Goal: Answer question/provide support: Share knowledge or assist other users

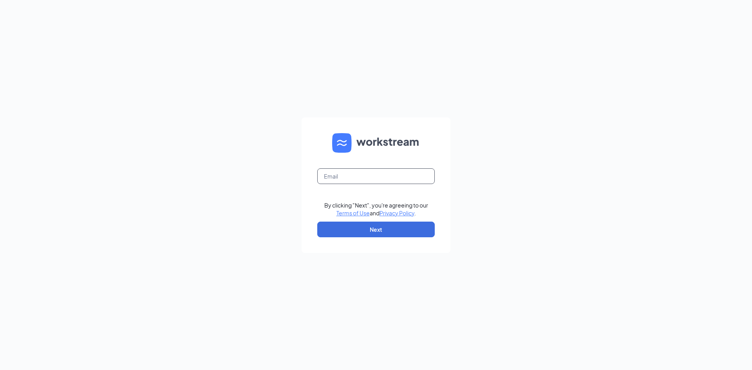
click at [337, 176] on input "text" at bounding box center [376, 177] width 118 height 16
type input "[PERSON_NAME][EMAIL_ADDRESS][DOMAIN_NAME]"
click at [379, 232] on button "Next" at bounding box center [376, 230] width 118 height 16
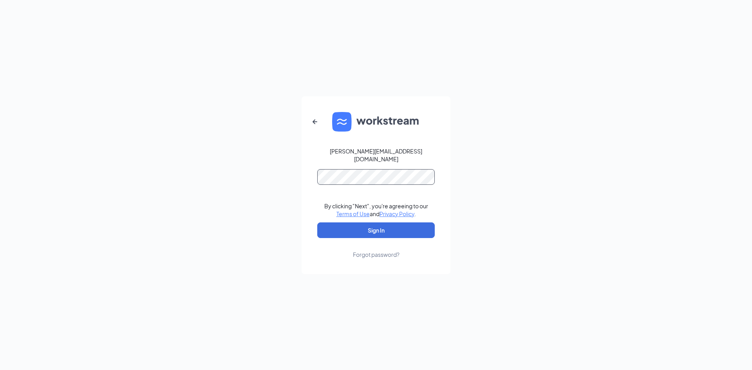
click at [317, 223] on button "Sign In" at bounding box center [376, 231] width 118 height 16
click at [376, 227] on button "Sign In" at bounding box center [376, 231] width 118 height 16
click at [232, 171] on div "elizabeth@eatatwades.com Credential mismatches. By clicking "Next", you're agre…" at bounding box center [376, 185] width 752 height 370
click at [317, 223] on button "Sign In" at bounding box center [376, 231] width 118 height 16
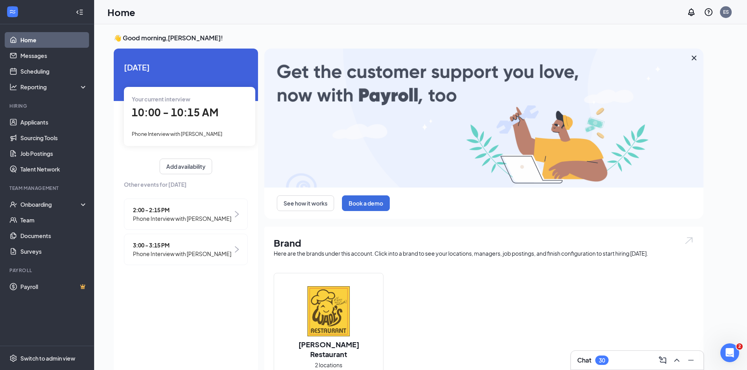
click at [177, 112] on span "10:00 - 10:15 AM" at bounding box center [175, 112] width 87 height 13
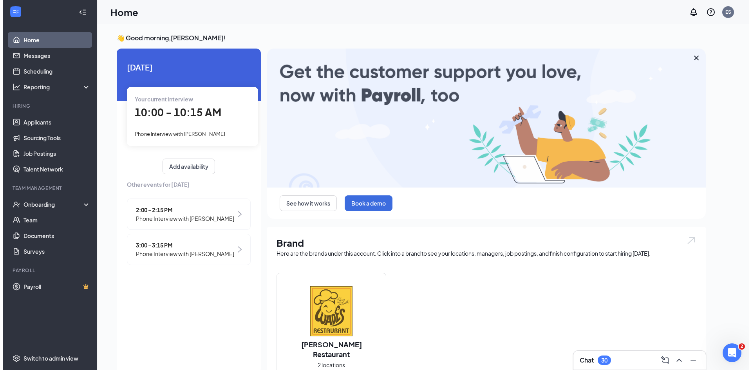
scroll to position [3, 0]
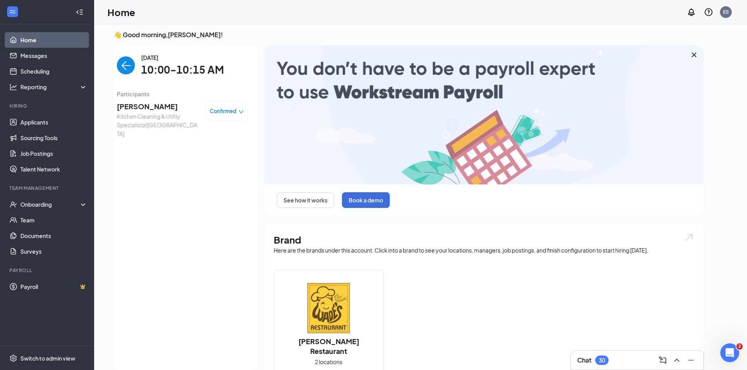
click at [156, 107] on span "[PERSON_NAME]" at bounding box center [158, 106] width 82 height 11
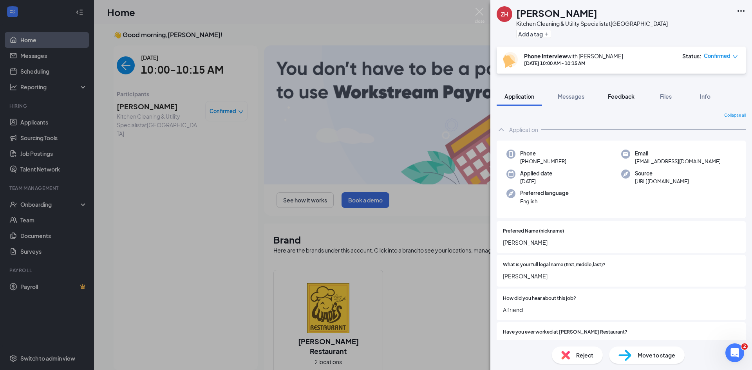
click at [622, 94] on span "Feedback" at bounding box center [621, 96] width 27 height 7
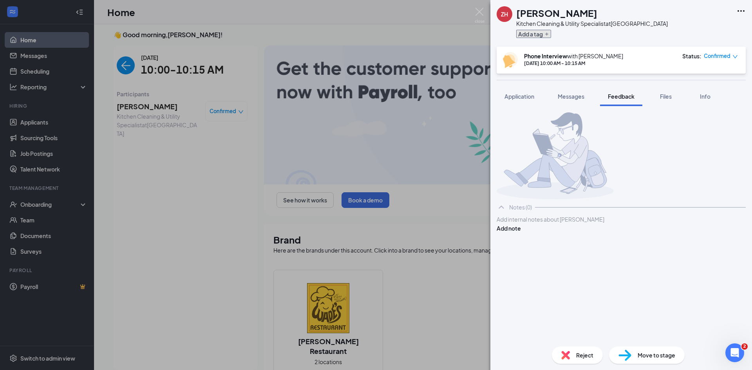
click at [524, 35] on button "Add a tag" at bounding box center [534, 34] width 35 height 8
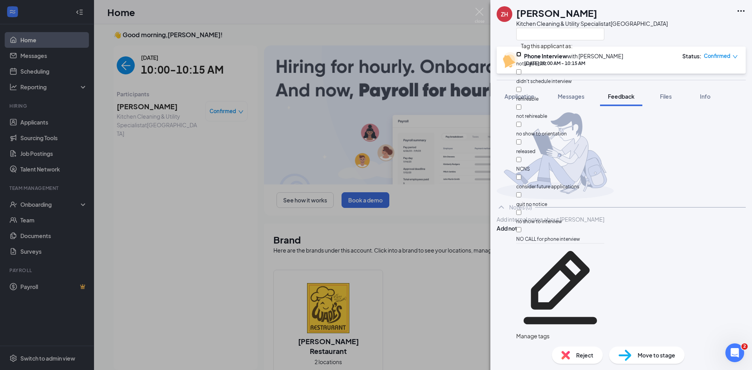
drag, startPoint x: 551, startPoint y: 57, endPoint x: 553, endPoint y: 64, distance: 7.2
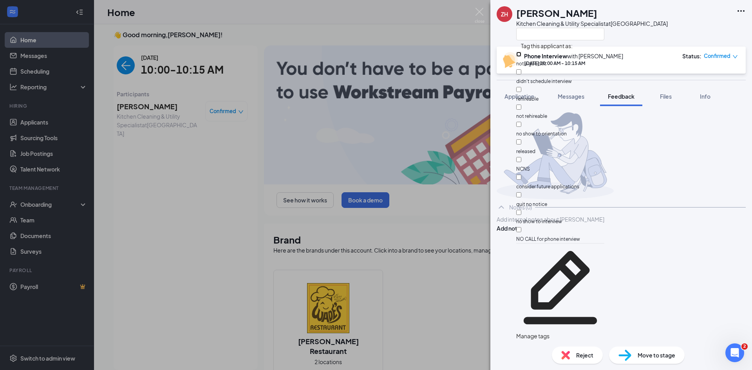
click at [522, 57] on input "not a good fit" at bounding box center [519, 54] width 5 height 5
checkbox input "true"
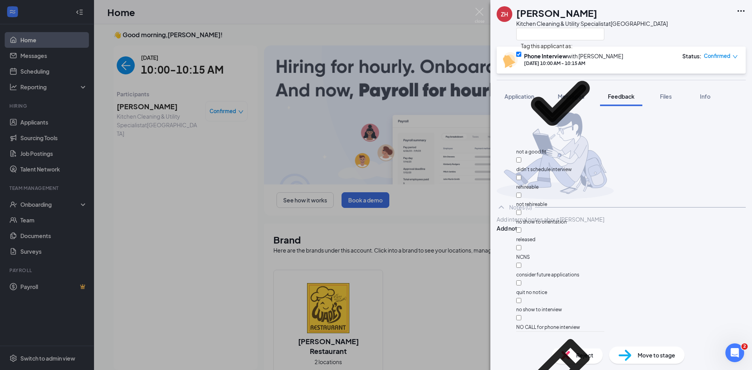
click at [530, 224] on div at bounding box center [621, 220] width 248 height 8
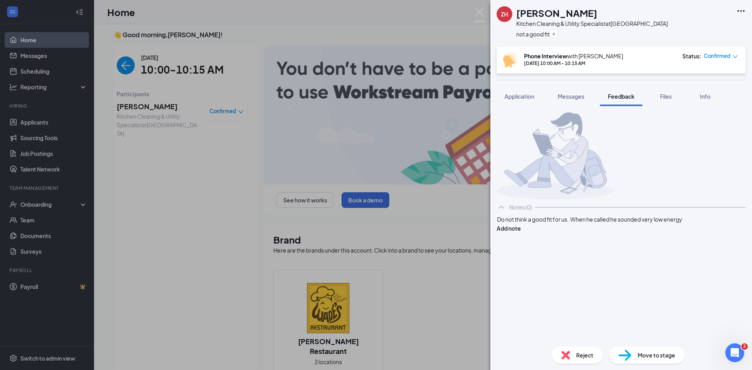
click at [539, 224] on div "Do not think a good fit for us. When he called he sounded very low energy" at bounding box center [621, 220] width 248 height 8
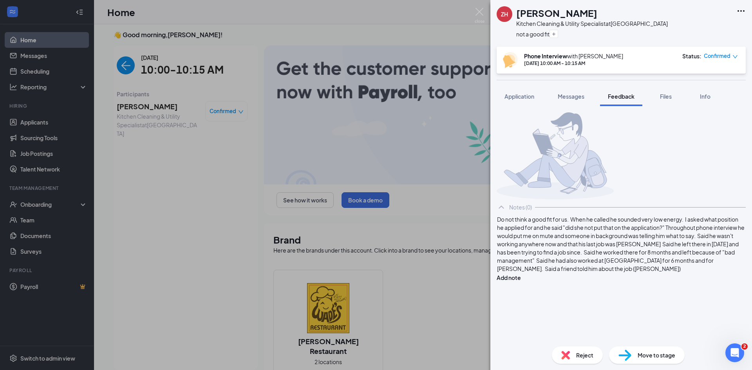
click at [590, 250] on span "Do not think a good fit for us. When he called he sounded very low energy. I as…" at bounding box center [621, 244] width 248 height 56
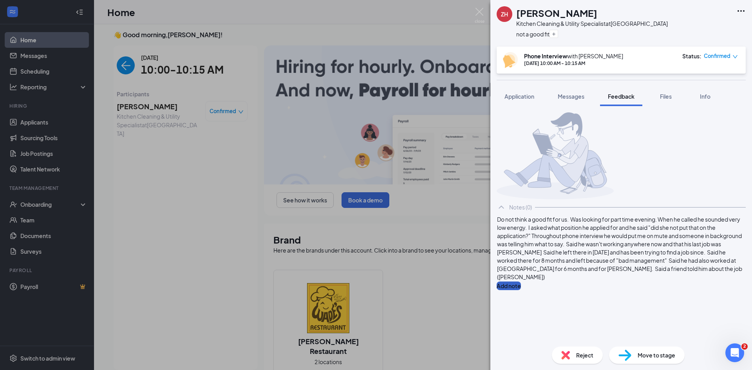
click at [521, 282] on button "Add note" at bounding box center [509, 286] width 24 height 9
